Goal: Communication & Community: Answer question/provide support

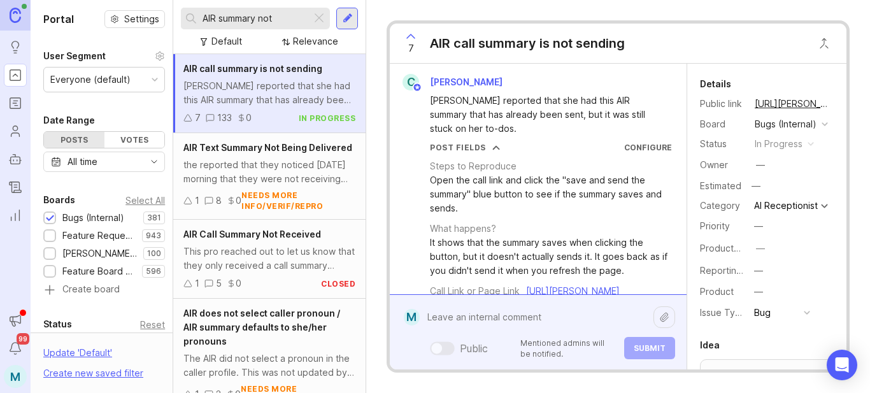
click at [492, 350] on div "Public Mentioned admins will be notified. Submit" at bounding box center [547, 332] width 255 height 54
paste textarea "[URL][PERSON_NAME]"
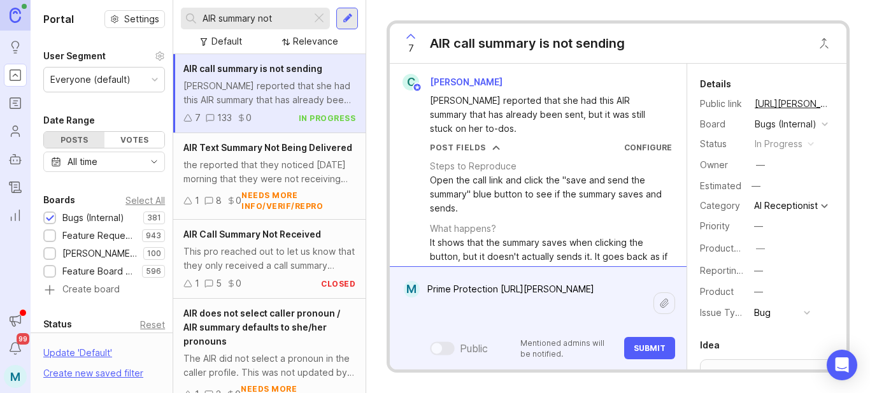
type textarea "Prime Protection [URL][PERSON_NAME]"
click at [649, 354] on button "Submit" at bounding box center [649, 348] width 51 height 22
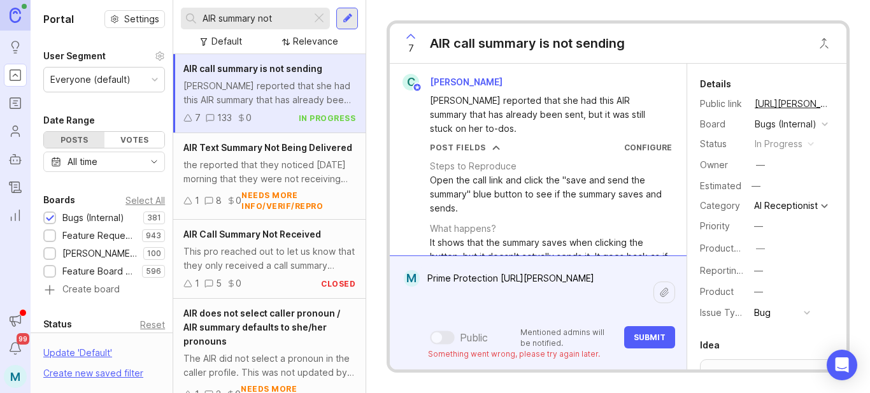
click at [586, 310] on textarea "Prime Protection [URL][PERSON_NAME]" at bounding box center [537, 292] width 234 height 52
click at [638, 341] on span "Submit" at bounding box center [650, 338] width 32 height 10
click at [658, 338] on span "Submit" at bounding box center [650, 338] width 32 height 10
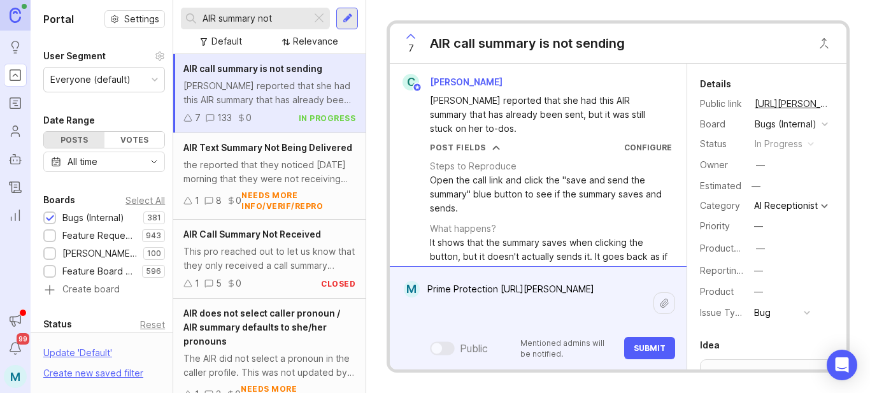
click at [562, 371] on div "7 AIR call summary is not sending C Carlos Rascon Deborah Cruz reported that sh…" at bounding box center [618, 196] width 463 height 352
click at [648, 351] on span "Submit" at bounding box center [650, 348] width 32 height 10
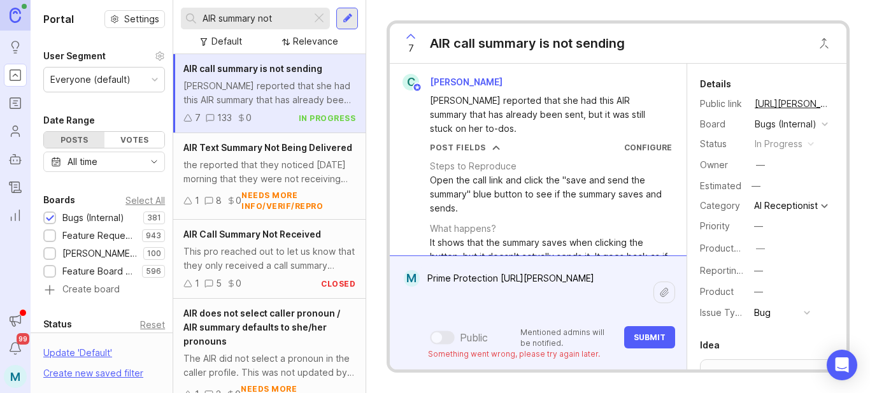
click at [641, 340] on span "Submit" at bounding box center [650, 338] width 32 height 10
click at [663, 345] on button "Submit" at bounding box center [649, 337] width 51 height 22
click at [651, 346] on button "Submit" at bounding box center [649, 337] width 51 height 22
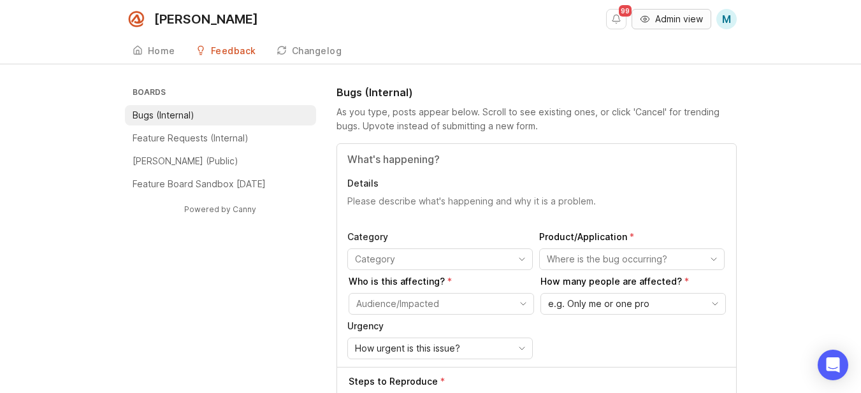
click at [667, 20] on span "Admin view" at bounding box center [679, 19] width 48 height 13
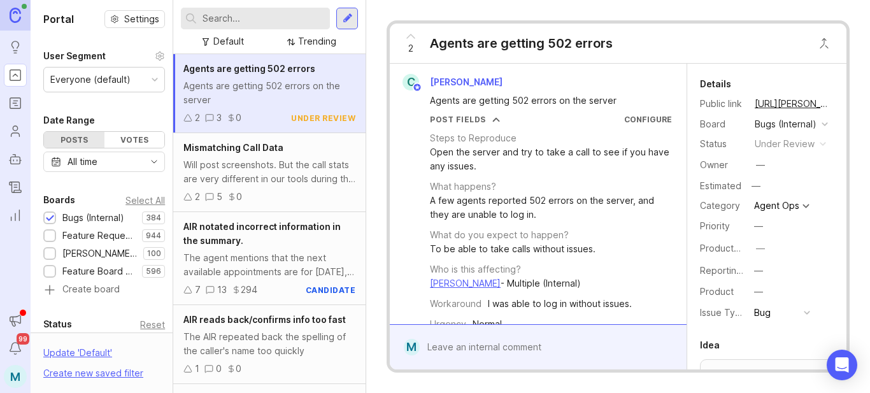
click at [243, 15] on input "text" at bounding box center [264, 18] width 122 height 14
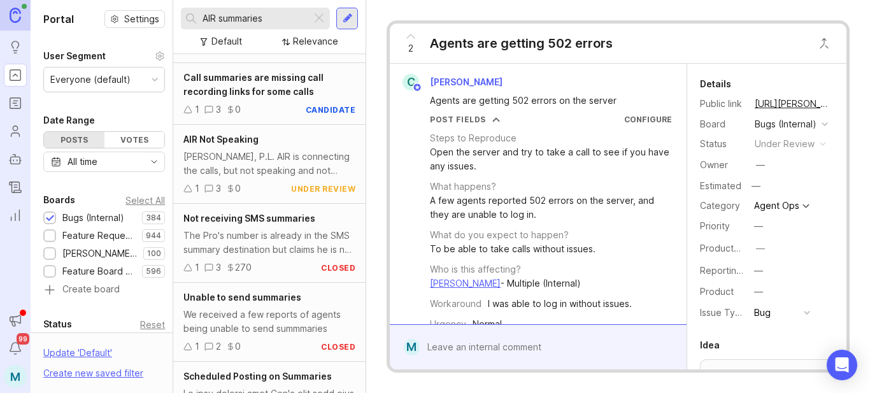
scroll to position [1172, 0]
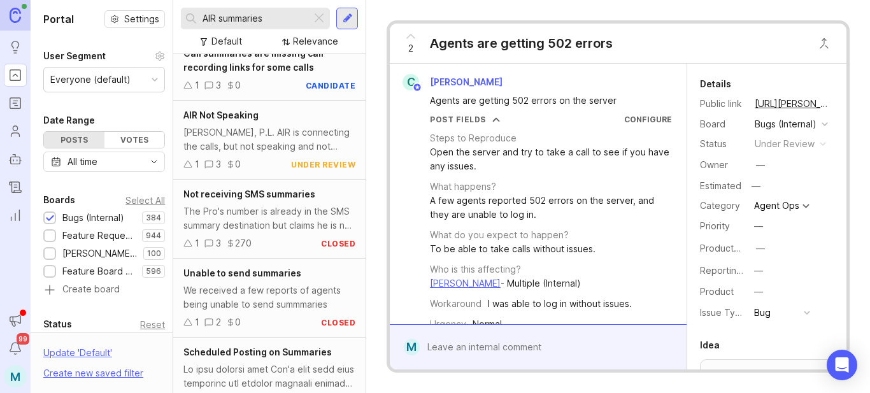
click at [280, 23] on input "AIR summaries" at bounding box center [255, 18] width 104 height 14
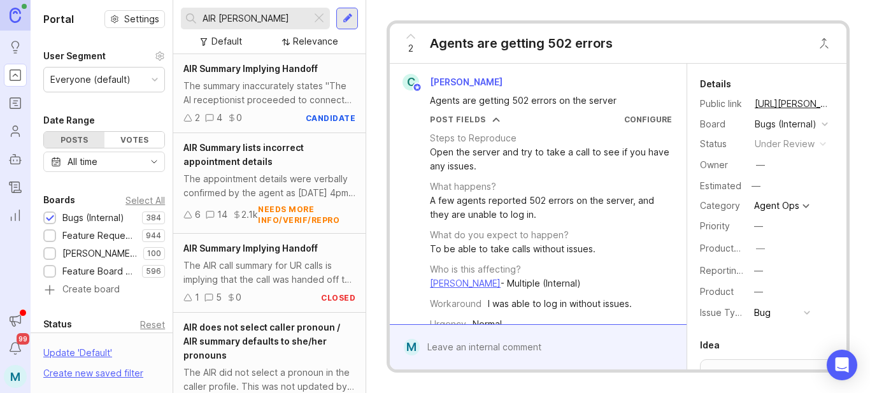
drag, startPoint x: 256, startPoint y: 15, endPoint x: 180, endPoint y: 15, distance: 75.8
click at [180, 15] on div "AIR [PERSON_NAME] Default Relevance" at bounding box center [269, 27] width 192 height 54
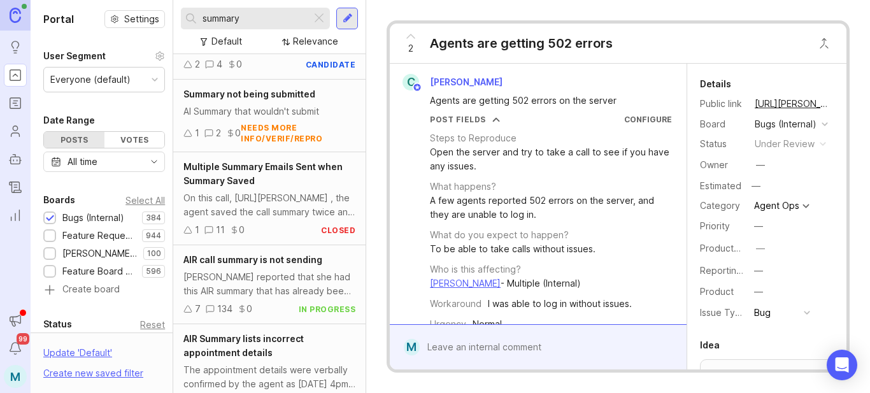
scroll to position [191, 0]
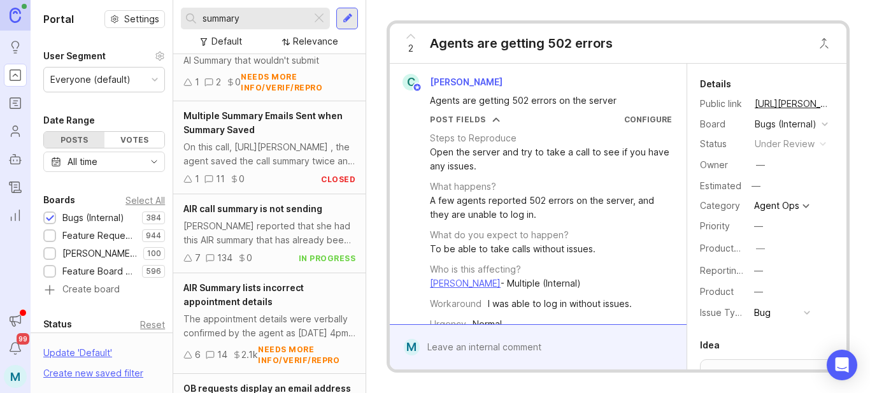
type input "summary"
click at [260, 235] on div "[PERSON_NAME] reported that she had this AIR summary that has already been sent…" at bounding box center [269, 233] width 172 height 28
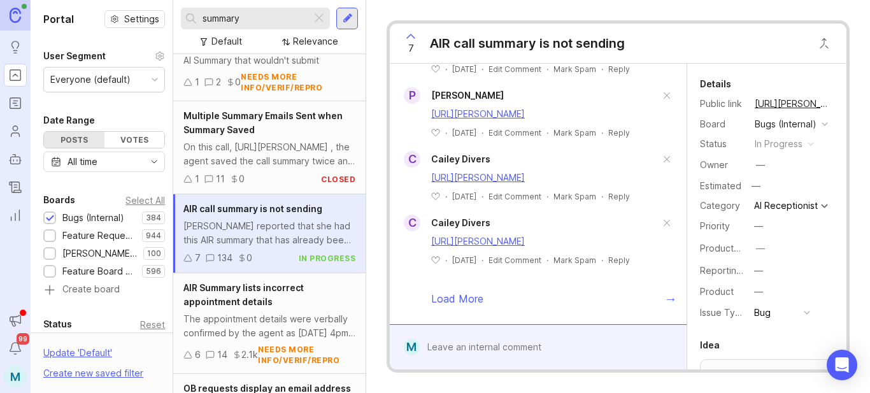
scroll to position [3549, 0]
click at [526, 350] on div at bounding box center [547, 347] width 255 height 24
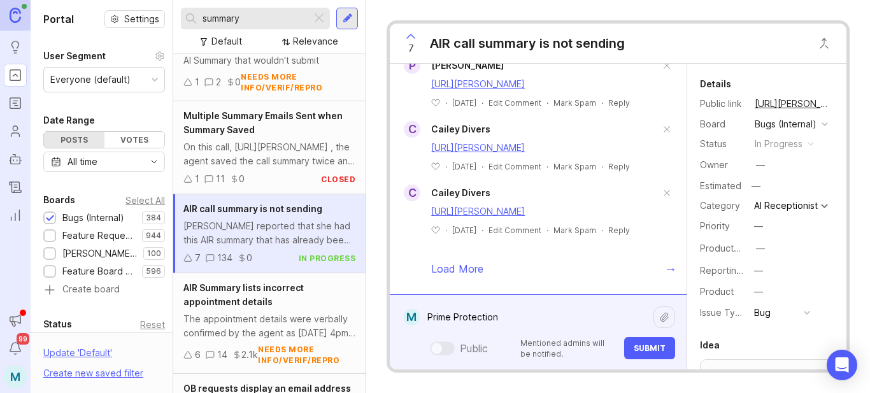
paste textarea "[URL][PERSON_NAME]"
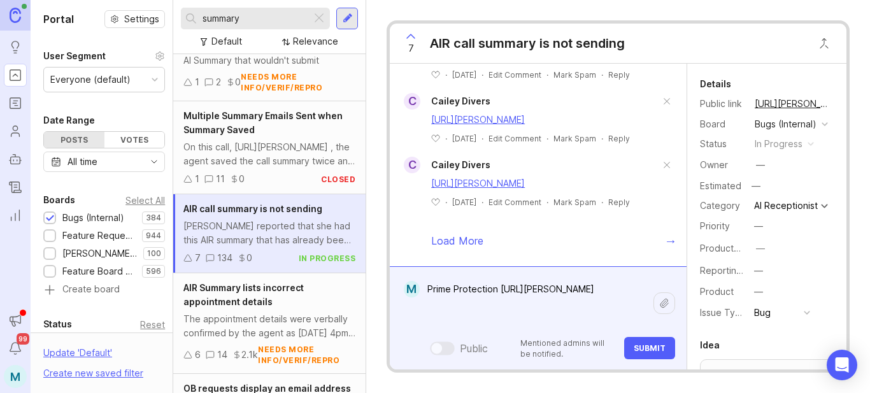
type textarea "Prime Protection [URL][PERSON_NAME]"
click at [639, 348] on span "Submit" at bounding box center [650, 348] width 32 height 10
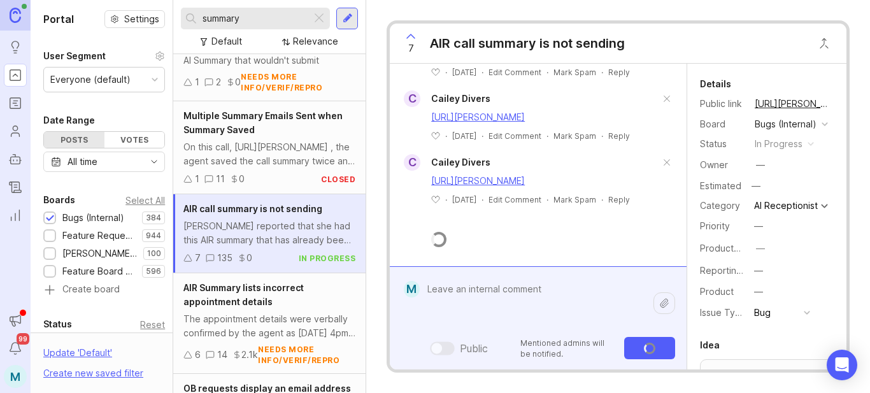
scroll to position [3662, 0]
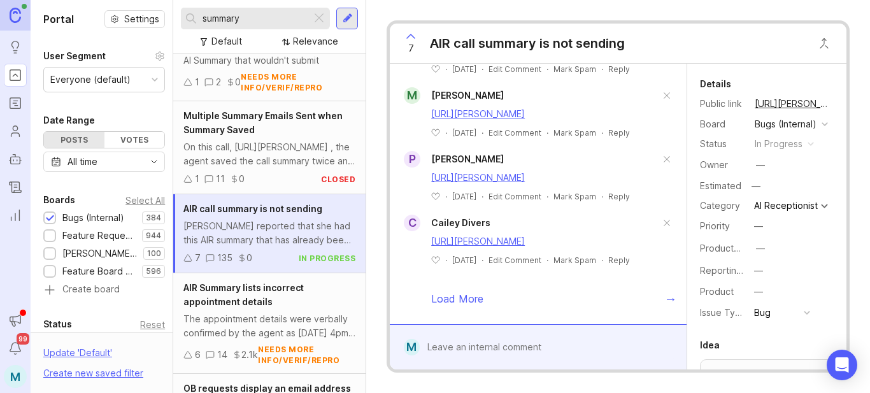
click at [834, 105] on button "copy icon" at bounding box center [843, 104] width 18 height 18
click at [477, 347] on div at bounding box center [547, 347] width 255 height 24
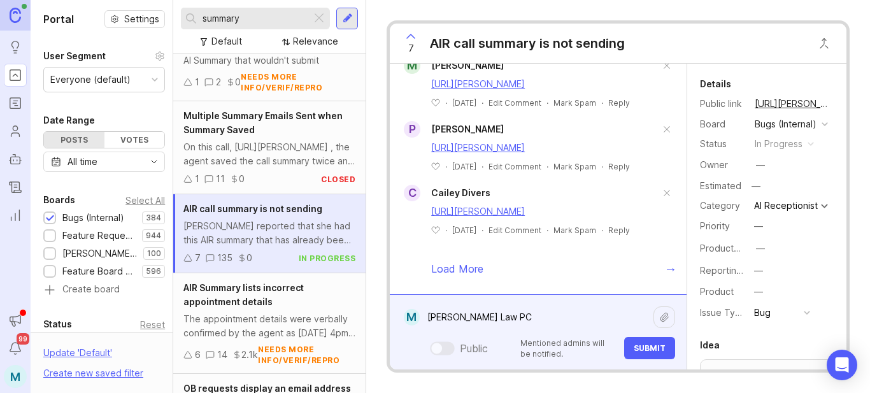
paste textarea "[URL][PERSON_NAME]"
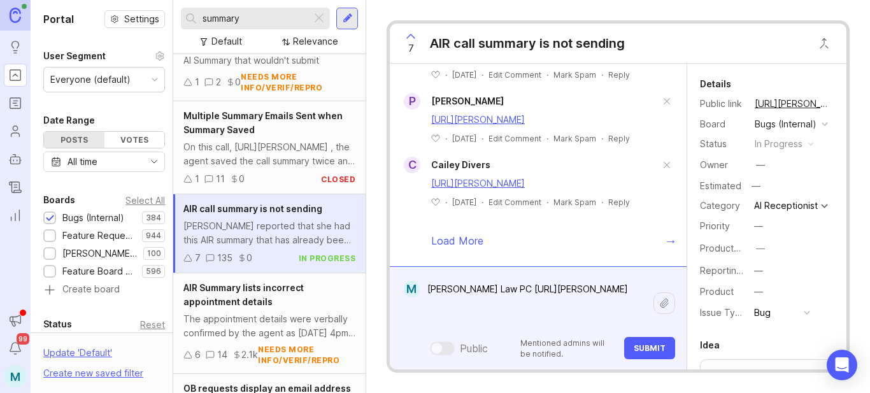
type textarea "[PERSON_NAME] Law PC [URL][PERSON_NAME]"
click at [658, 344] on span "Submit" at bounding box center [650, 348] width 32 height 10
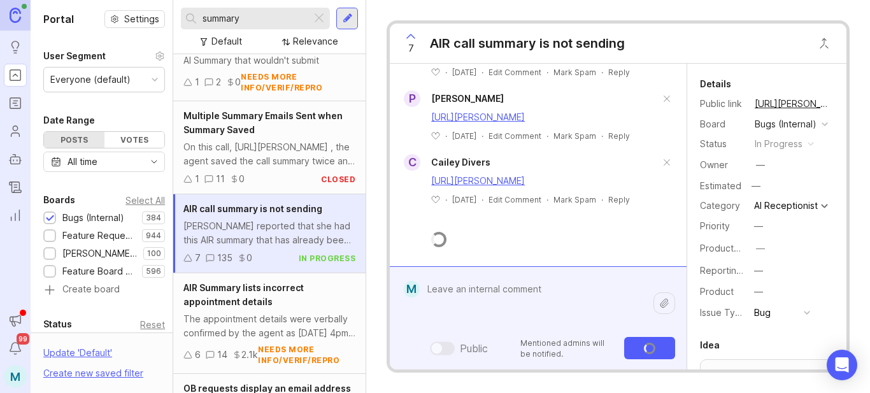
scroll to position [3774, 0]
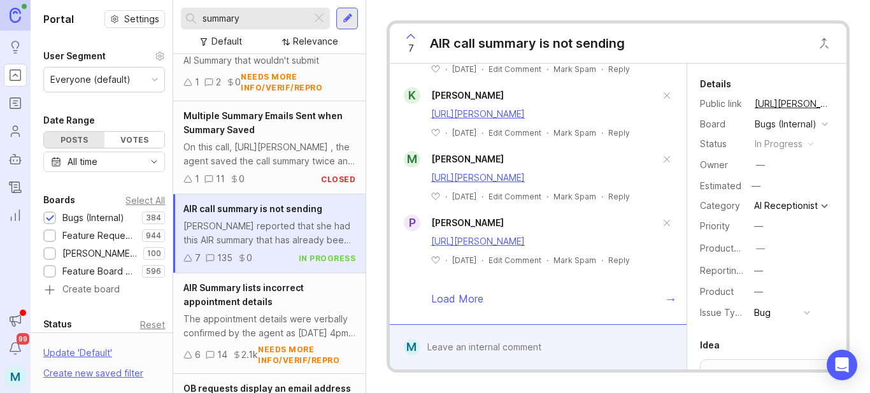
click at [834, 106] on button "copy icon" at bounding box center [843, 104] width 18 height 18
